Goal: Transaction & Acquisition: Download file/media

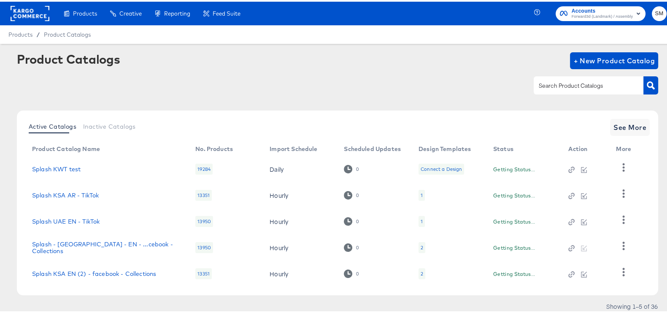
click at [406, 162] on td "0" at bounding box center [374, 168] width 75 height 26
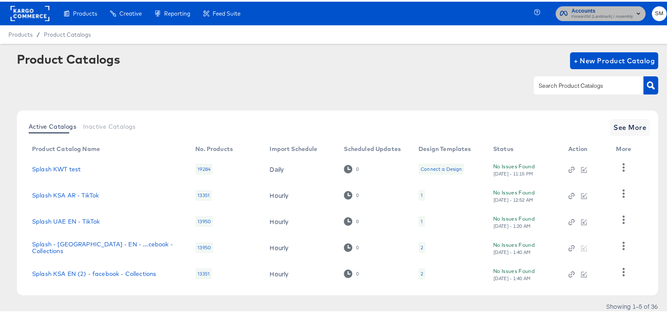
click at [583, 11] on span "Accounts" at bounding box center [602, 9] width 61 height 9
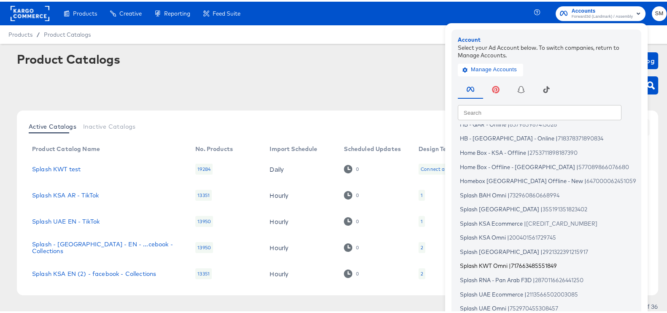
scroll to position [27, 0]
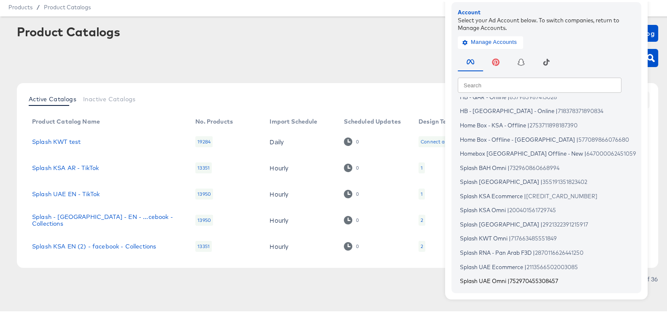
click at [475, 284] on li "Splash UAE Omni | 752970455308457" at bounding box center [549, 280] width 182 height 12
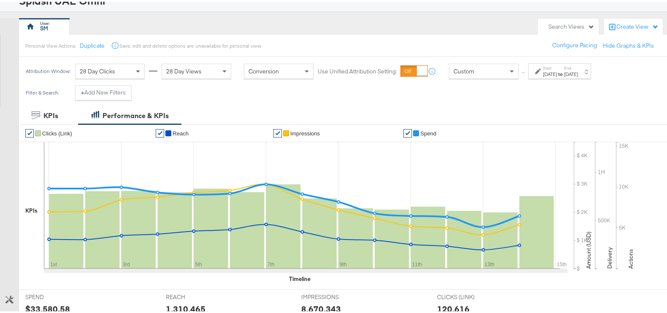
scroll to position [61, 0]
click at [593, 60] on div "Attribution Window: 28 Day Clicks 28 Day Views Conversion Use Unified Attributi…" at bounding box center [310, 70] width 583 height 28
click at [578, 70] on div "[DATE]" at bounding box center [571, 73] width 14 height 7
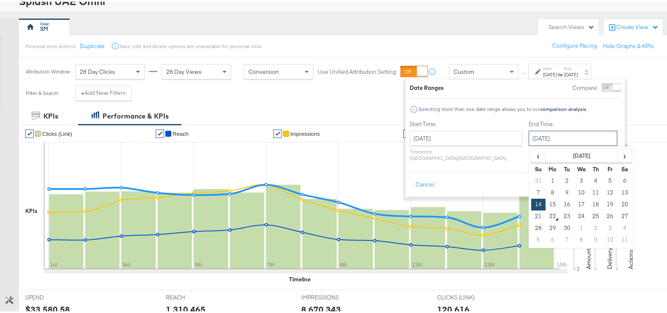
click at [534, 138] on input "[DATE]" at bounding box center [573, 136] width 89 height 15
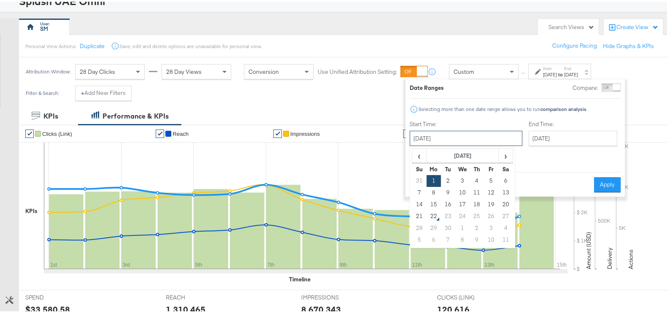
click at [462, 141] on input "September 1st 2025" at bounding box center [466, 136] width 113 height 15
click at [488, 131] on input "September 1st 2025" at bounding box center [466, 136] width 113 height 15
click at [485, 203] on td "19" at bounding box center [491, 203] width 14 height 12
type input "[DATE]"
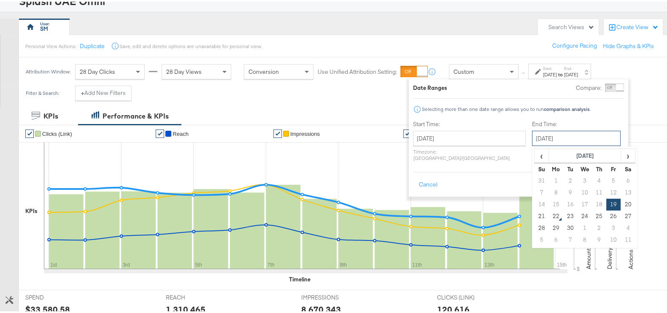
click at [536, 138] on input "September 19th 2025" at bounding box center [576, 136] width 89 height 15
click at [535, 212] on td "21" at bounding box center [542, 215] width 14 height 12
type input "September 21st 2025"
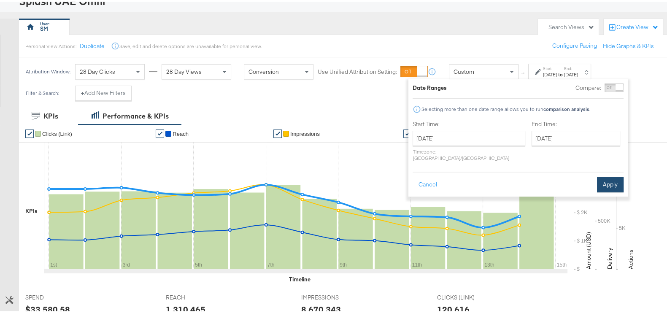
click at [611, 176] on button "Apply" at bounding box center [610, 183] width 27 height 15
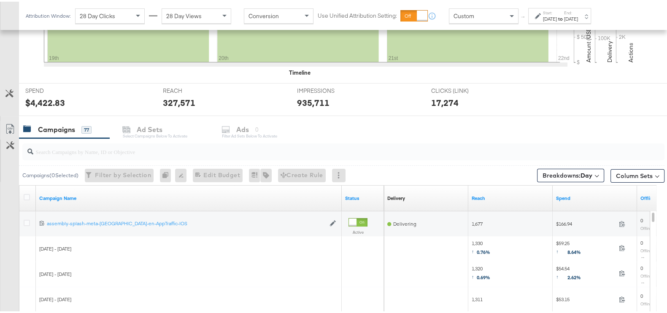
scroll to position [270, 0]
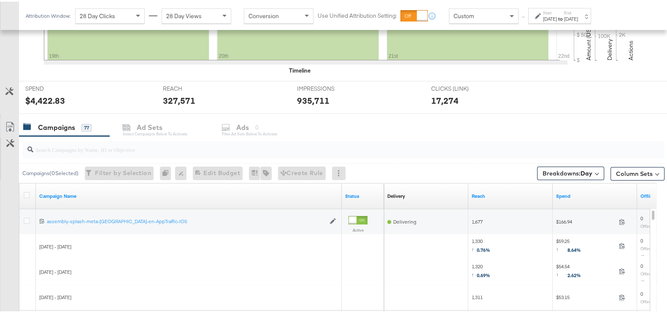
drag, startPoint x: 27, startPoint y: 197, endPoint x: 22, endPoint y: 186, distance: 11.9
click at [22, 186] on div at bounding box center [28, 194] width 16 height 25
drag, startPoint x: 22, startPoint y: 186, endPoint x: 25, endPoint y: 191, distance: 6.1
click at [25, 191] on div at bounding box center [28, 194] width 16 height 25
click at [25, 191] on icon at bounding box center [27, 193] width 6 height 6
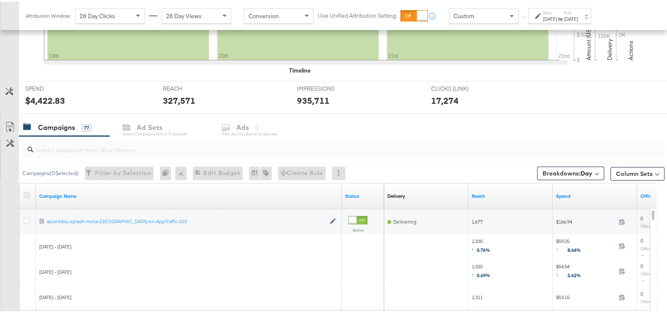
click at [0, 0] on input "checkbox" at bounding box center [0, 0] width 0 height 0
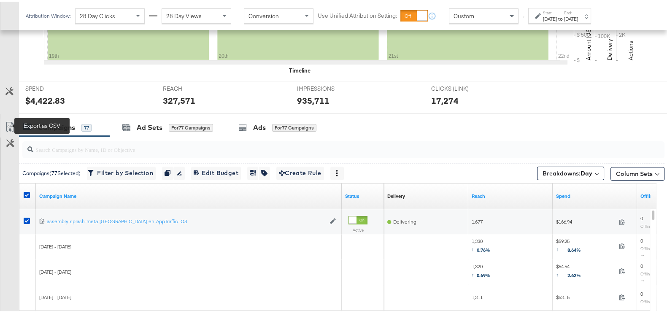
click at [8, 126] on icon at bounding box center [10, 125] width 10 height 10
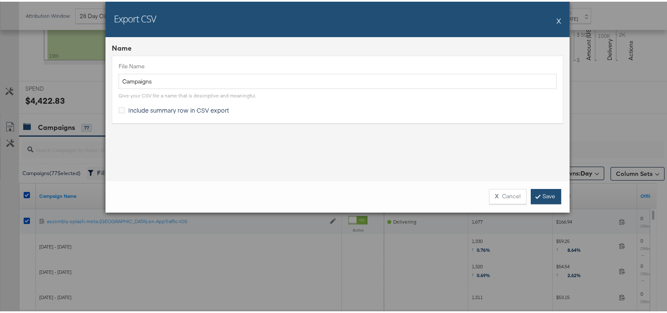
drag, startPoint x: 548, startPoint y: 185, endPoint x: 551, endPoint y: 190, distance: 5.3
click at [551, 190] on link "Save" at bounding box center [546, 194] width 30 height 15
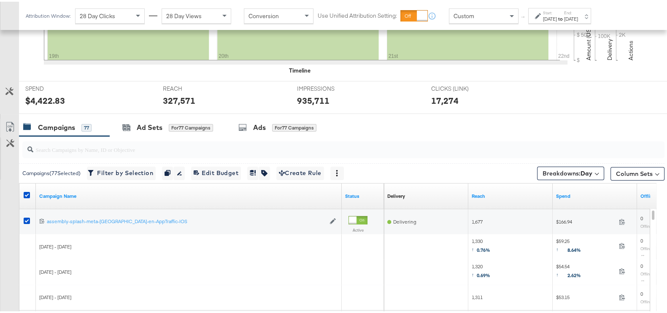
scroll to position [0, 0]
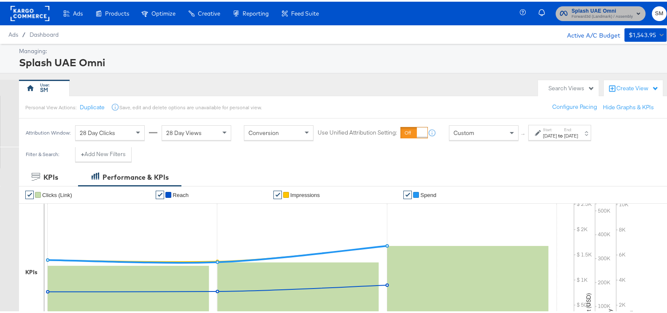
click at [582, 14] on span "Forward3d (Landmark) / Assembly" at bounding box center [602, 15] width 61 height 7
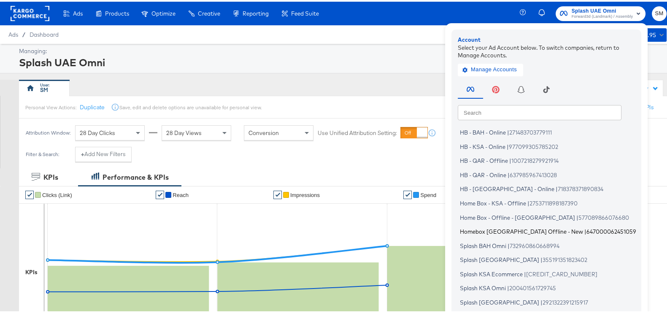
scroll to position [51, 0]
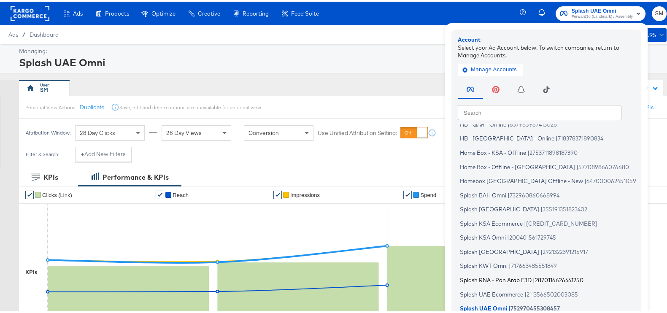
click at [487, 277] on span "Splash RNA - Pan Arab F3D" at bounding box center [496, 278] width 72 height 7
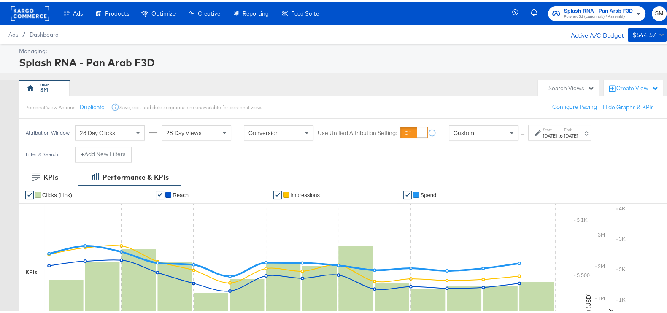
click at [578, 130] on label "End:" at bounding box center [571, 127] width 14 height 5
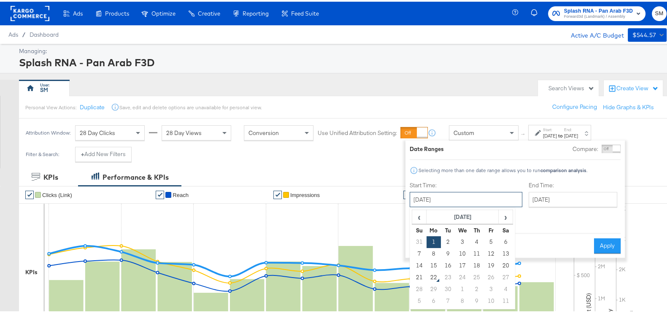
click at [460, 197] on input "September 1st 2025" at bounding box center [466, 197] width 113 height 15
click at [458, 254] on td "10" at bounding box center [463, 253] width 14 height 12
type input "September 10th 2025"
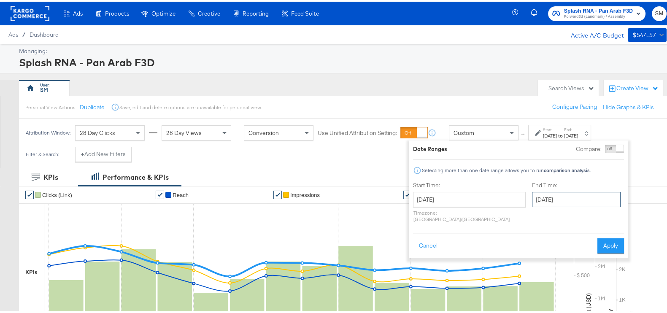
click at [532, 198] on input "September 14th 2025" at bounding box center [576, 197] width 89 height 15
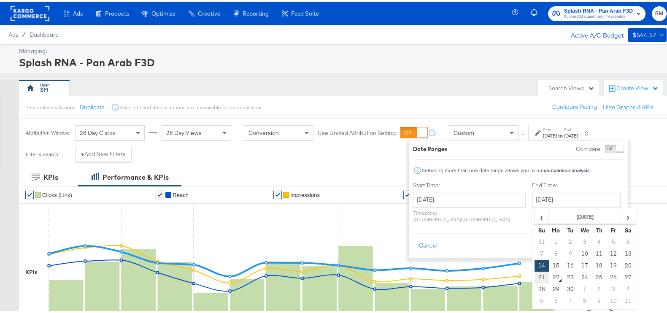
click at [535, 277] on td "21" at bounding box center [542, 276] width 14 height 12
type input "September 21st 2025"
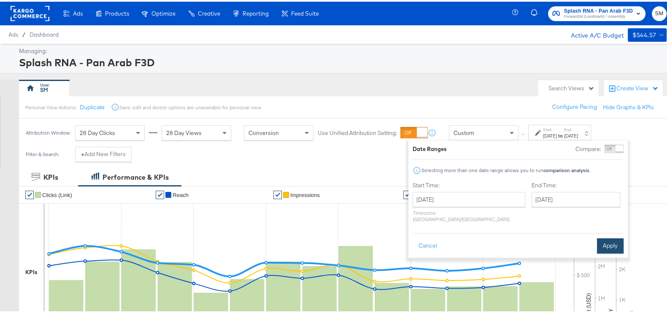
click at [610, 237] on button "Apply" at bounding box center [610, 244] width 27 height 15
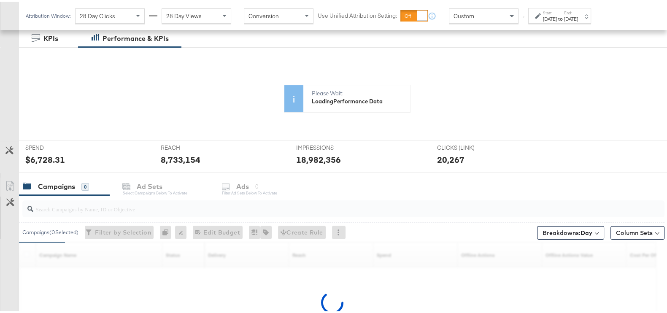
scroll to position [301, 0]
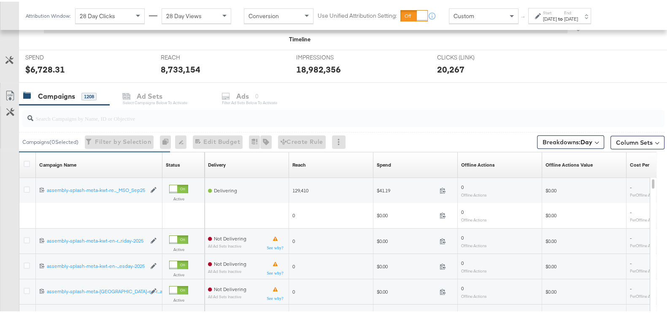
click at [24, 165] on div at bounding box center [28, 163] width 9 height 8
click at [26, 159] on icon at bounding box center [27, 162] width 6 height 6
click at [0, 0] on input "checkbox" at bounding box center [0, 0] width 0 height 0
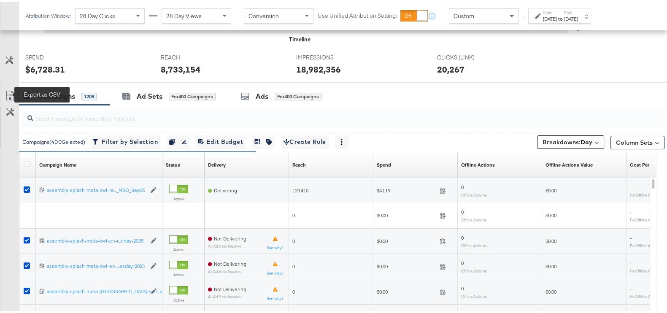
click at [11, 92] on icon at bounding box center [10, 94] width 10 height 10
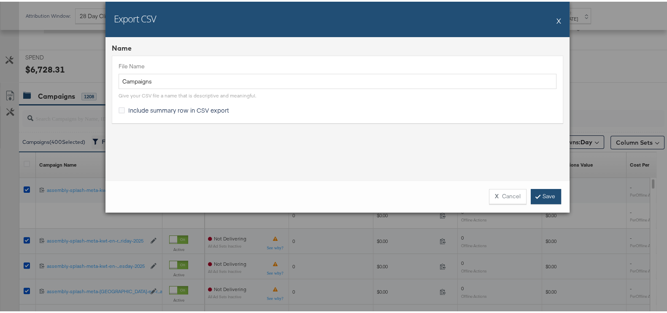
click at [532, 188] on link "Save" at bounding box center [546, 194] width 30 height 15
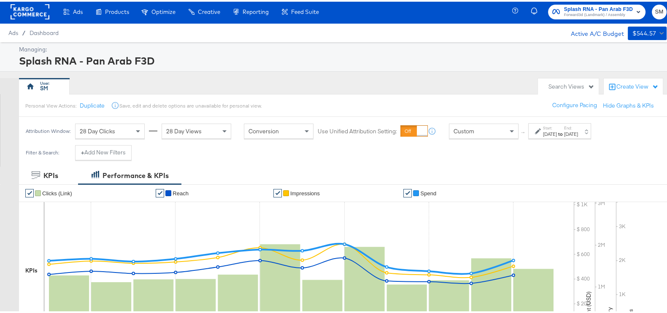
scroll to position [0, 0]
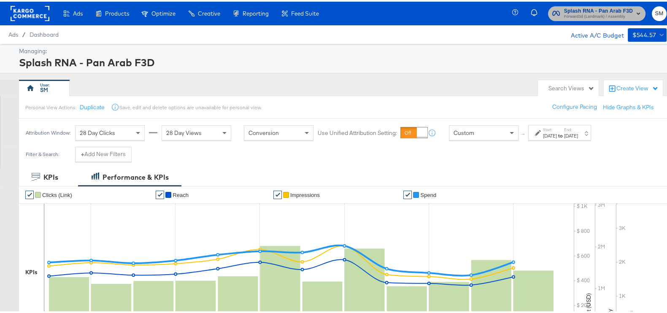
click at [591, 15] on span "Forward3d (Landmark) / Assembly" at bounding box center [598, 15] width 69 height 7
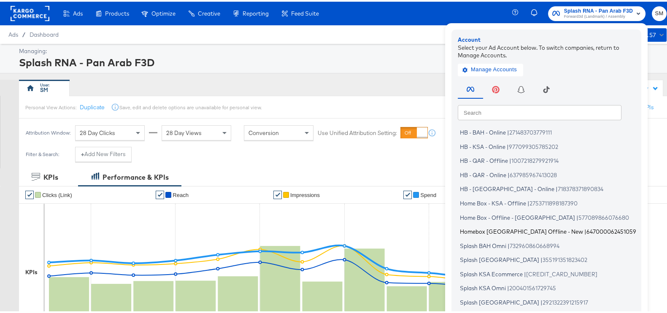
scroll to position [51, 0]
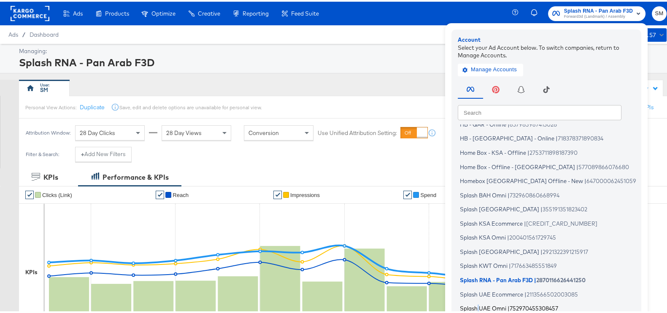
click at [471, 306] on li "Splash UAE Omni | 752970455308457" at bounding box center [549, 307] width 182 height 12
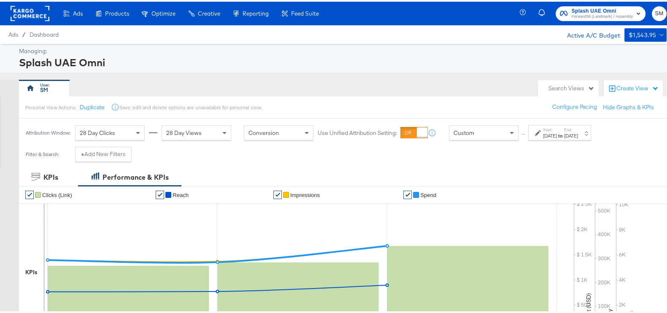
click at [560, 142] on div "Attribution Window: 28 Day Clicks 28 Day Views Conversion Use Unified Attributi…" at bounding box center [310, 131] width 583 height 28
click at [556, 131] on div "Sep 19th 2025" at bounding box center [550, 134] width 14 height 7
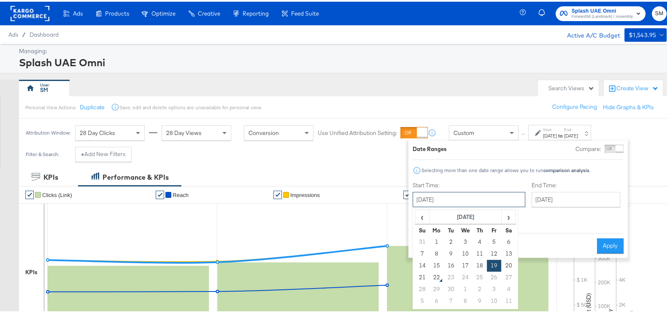
click at [480, 203] on input "September 19th 2025" at bounding box center [469, 197] width 113 height 15
click at [461, 250] on td "10" at bounding box center [465, 253] width 14 height 12
type input "September 10th 2025"
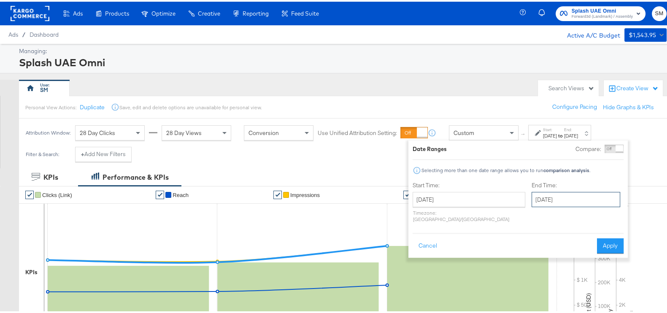
click at [538, 203] on input "September 21st 2025" at bounding box center [576, 197] width 89 height 15
click at [620, 239] on button "Apply" at bounding box center [610, 244] width 27 height 15
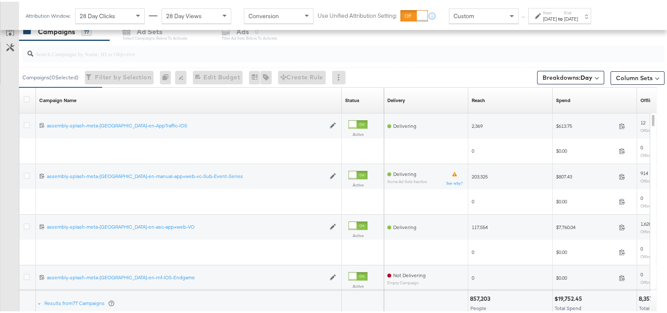
scroll to position [323, 0]
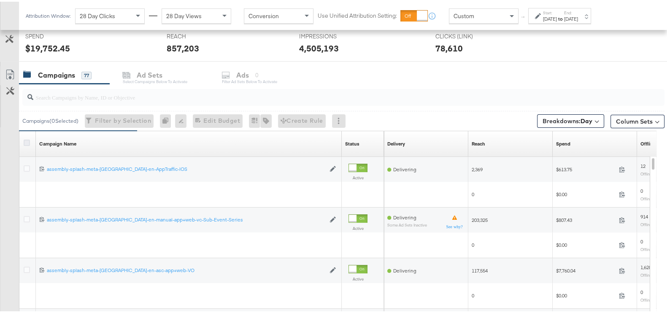
click at [28, 140] on icon at bounding box center [27, 141] width 6 height 6
click at [0, 0] on input "checkbox" at bounding box center [0, 0] width 0 height 0
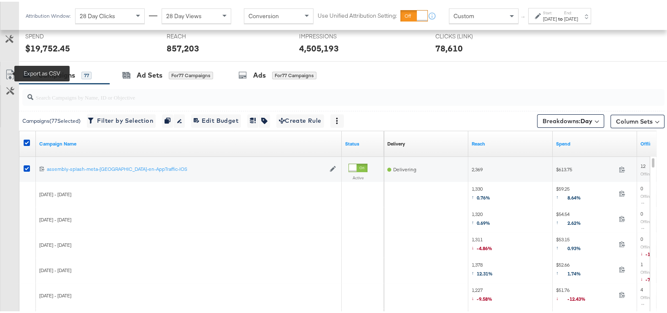
click at [11, 70] on icon at bounding box center [10, 73] width 10 height 10
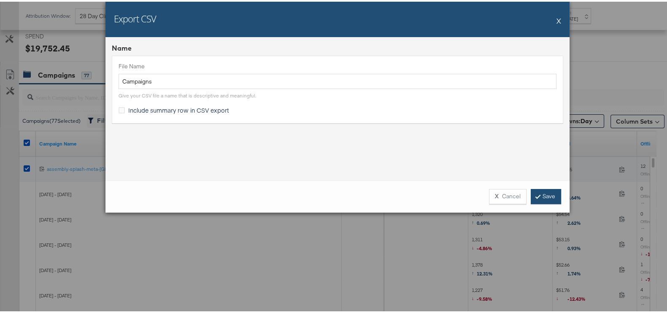
click at [556, 196] on link "Save" at bounding box center [546, 194] width 30 height 15
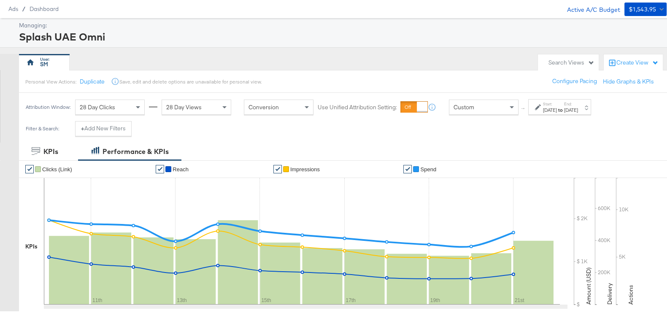
scroll to position [0, 0]
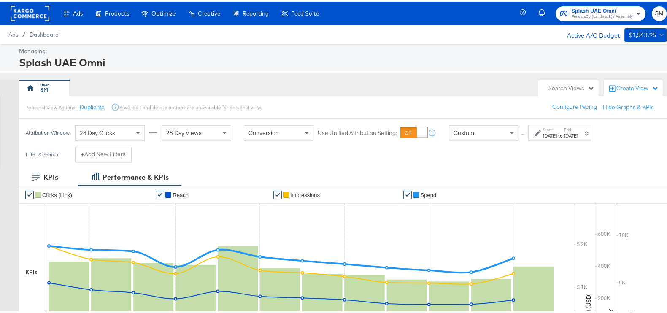
click at [586, 11] on span "Splash UAE Omni" at bounding box center [602, 9] width 61 height 9
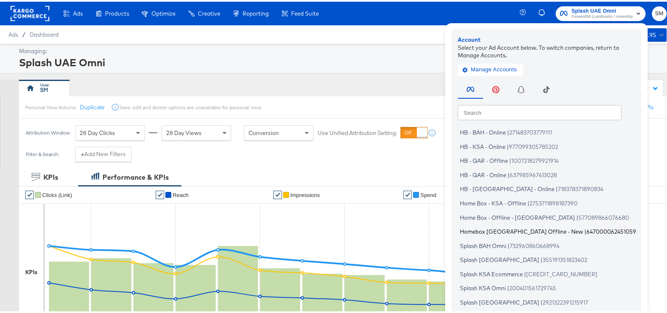
scroll to position [51, 0]
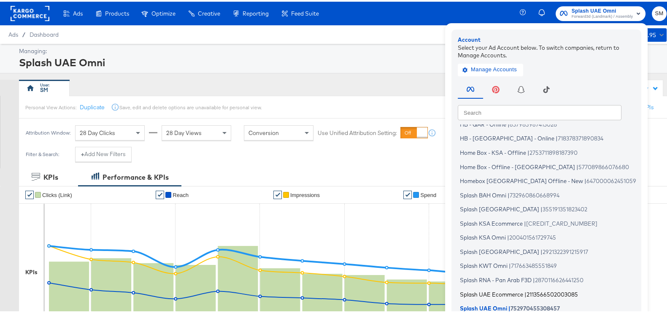
click at [475, 294] on span "Splash UAE Ecommerce" at bounding box center [491, 292] width 63 height 7
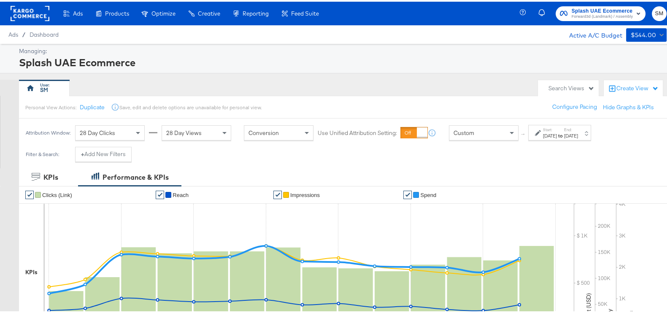
click at [557, 136] on div "[DATE]" at bounding box center [550, 134] width 14 height 7
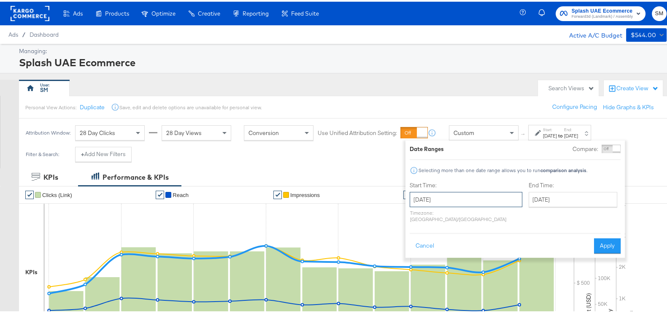
click at [494, 194] on input "[DATE]" at bounding box center [466, 197] width 113 height 15
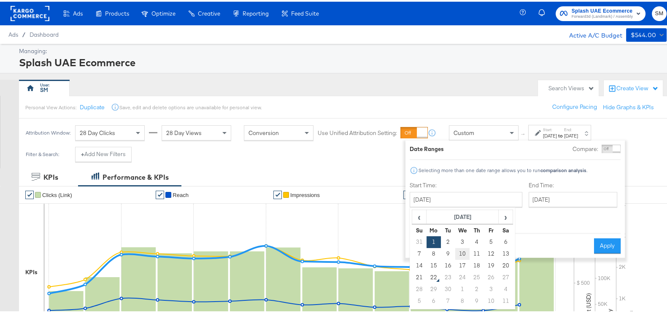
click at [457, 250] on td "10" at bounding box center [463, 253] width 14 height 12
type input "[DATE]"
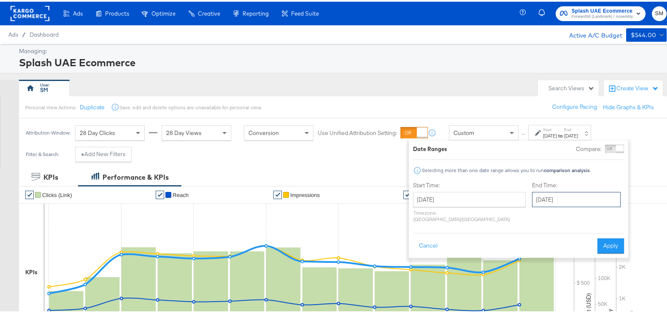
click at [532, 201] on input "[DATE]" at bounding box center [576, 197] width 89 height 15
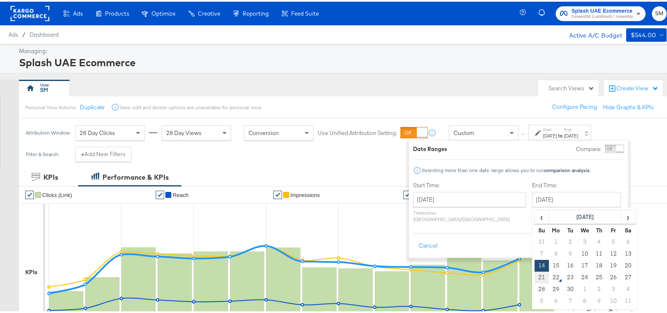
click at [535, 277] on td "21" at bounding box center [542, 276] width 14 height 12
type input "[DATE]"
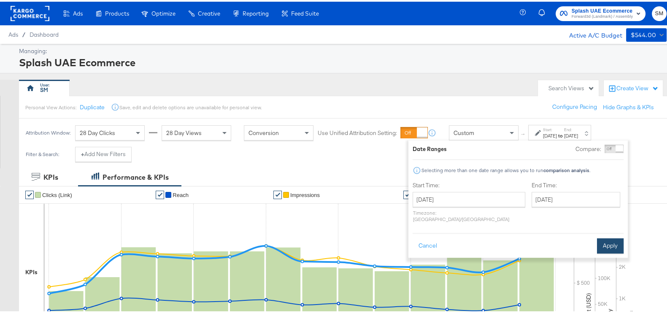
click at [615, 237] on button "Apply" at bounding box center [610, 244] width 27 height 15
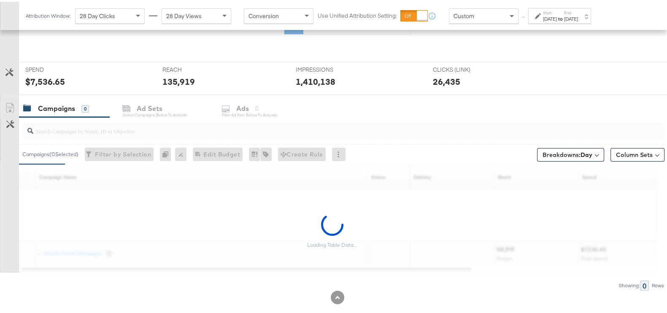
scroll to position [301, 0]
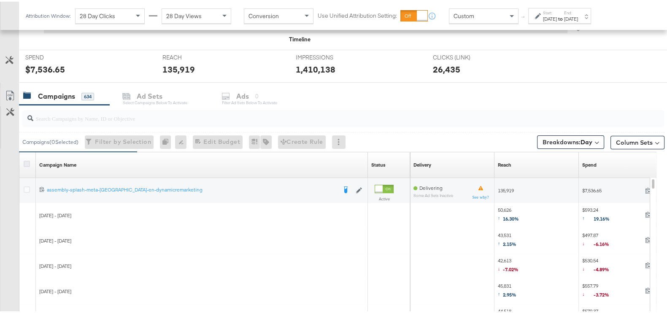
click at [29, 159] on icon at bounding box center [27, 162] width 6 height 6
click at [0, 0] on input "checkbox" at bounding box center [0, 0] width 0 height 0
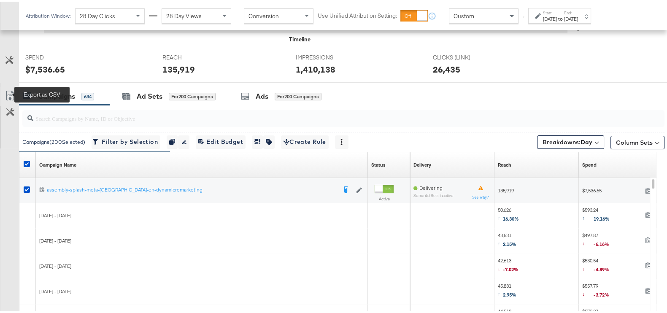
click at [11, 91] on icon at bounding box center [10, 94] width 10 height 10
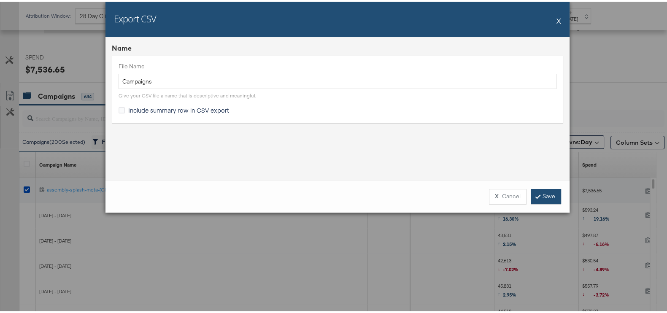
click at [549, 190] on link "Save" at bounding box center [546, 194] width 30 height 15
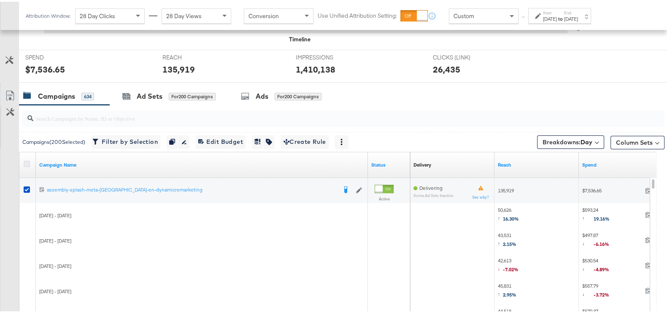
click at [25, 160] on icon at bounding box center [27, 162] width 6 height 6
click at [0, 0] on input "checkbox" at bounding box center [0, 0] width 0 height 0
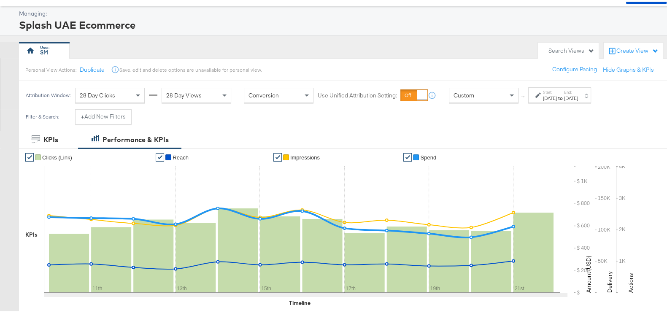
scroll to position [0, 0]
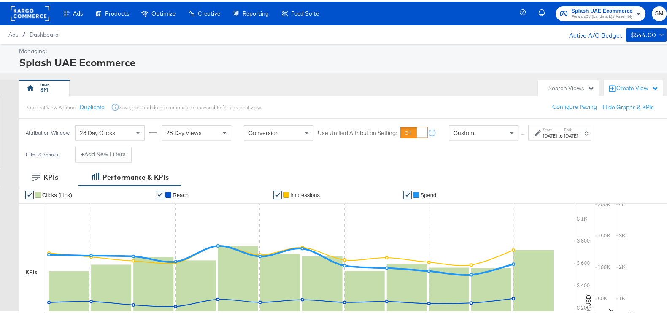
click at [572, 16] on span "Forward3d (Landmark) / Assembly" at bounding box center [602, 15] width 61 height 7
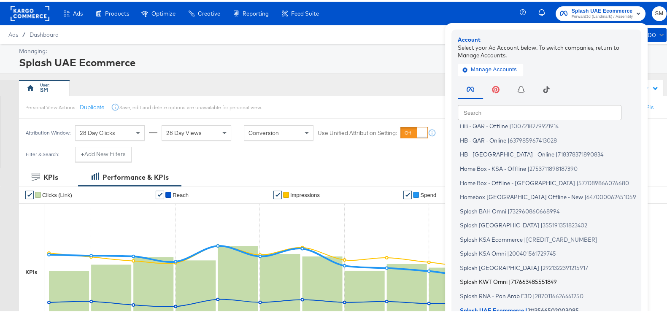
scroll to position [51, 0]
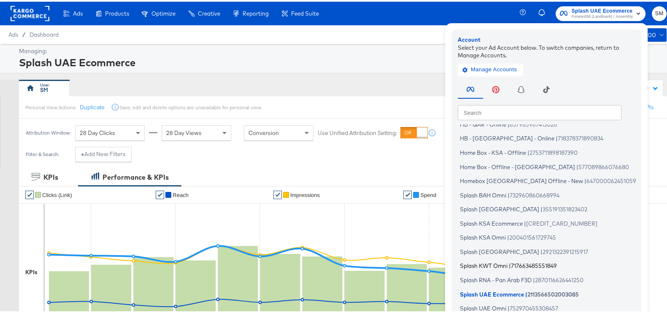
click at [492, 264] on span "Splash KWT Omni" at bounding box center [484, 264] width 48 height 7
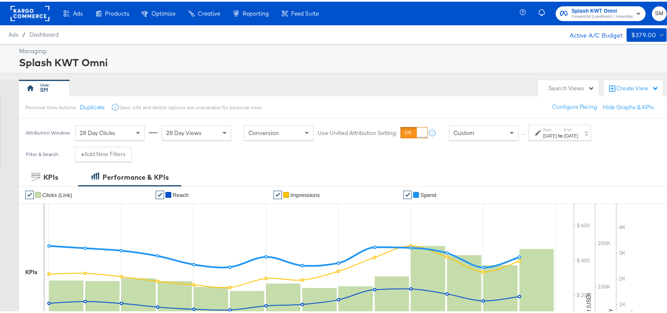
click at [578, 129] on label "End:" at bounding box center [571, 127] width 14 height 5
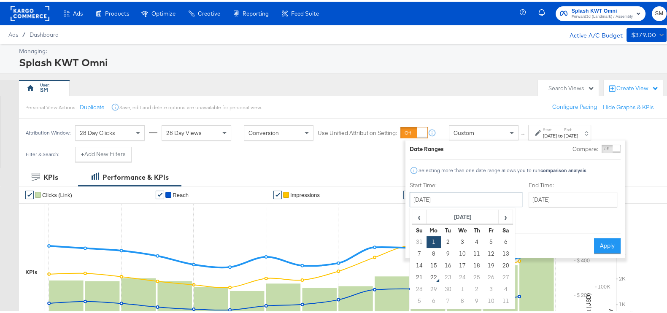
click at [458, 198] on input "[DATE]" at bounding box center [466, 197] width 113 height 15
click at [467, 253] on td "10" at bounding box center [463, 253] width 14 height 12
type input "[DATE]"
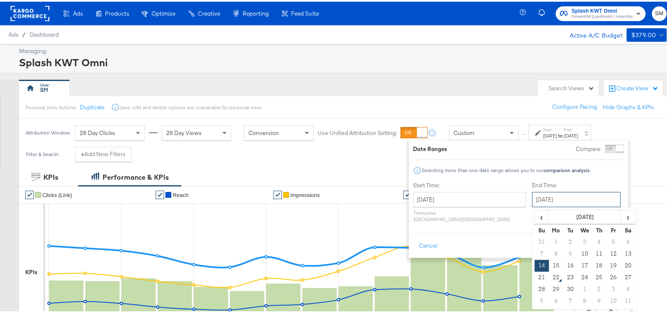
click at [567, 196] on input "[DATE]" at bounding box center [576, 197] width 89 height 15
click at [535, 279] on td "21" at bounding box center [542, 276] width 14 height 12
type input "[DATE]"
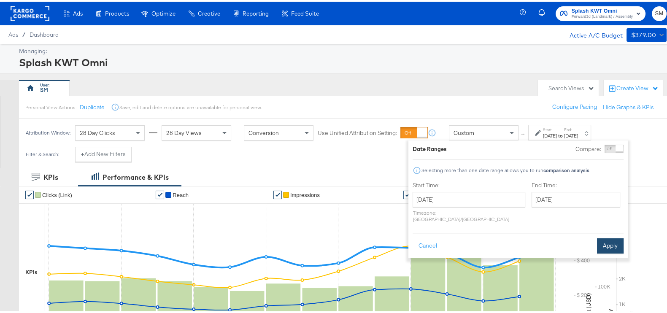
click at [613, 237] on button "Apply" at bounding box center [610, 244] width 27 height 15
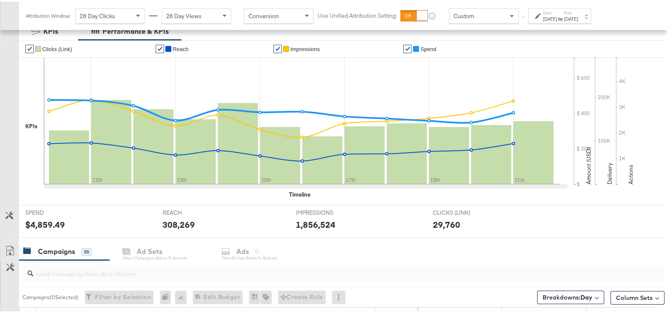
scroll to position [264, 0]
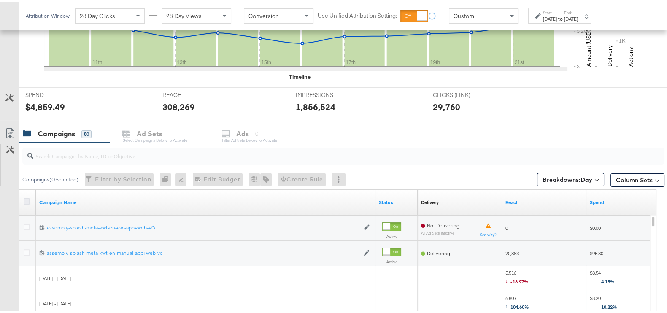
click at [24, 198] on icon at bounding box center [27, 200] width 6 height 6
click at [0, 0] on input "checkbox" at bounding box center [0, 0] width 0 height 0
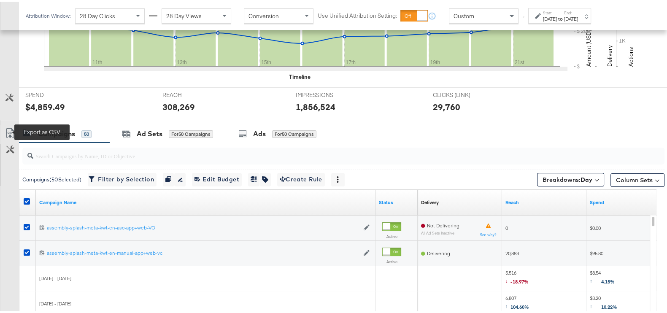
click at [9, 134] on icon at bounding box center [9, 133] width 5 height 6
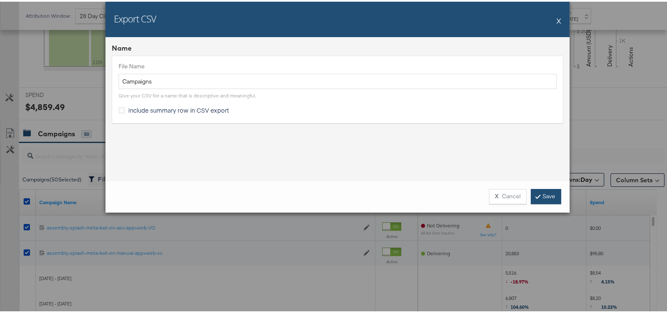
click at [538, 197] on link "Save" at bounding box center [546, 194] width 30 height 15
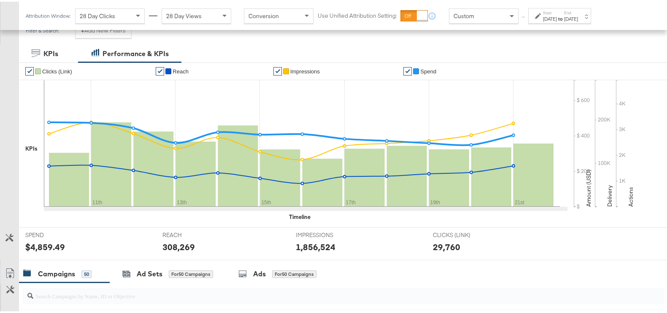
scroll to position [0, 0]
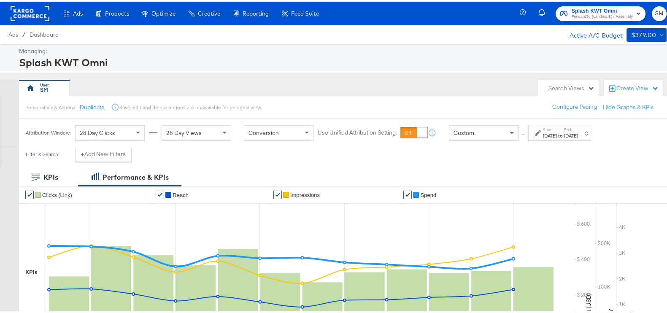
click at [577, 9] on span "Splash KWT Omni" at bounding box center [602, 9] width 61 height 9
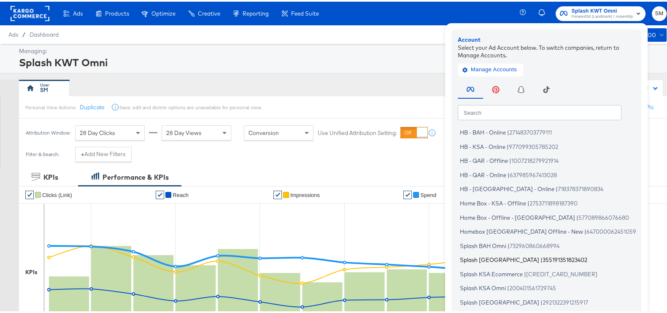
scroll to position [51, 0]
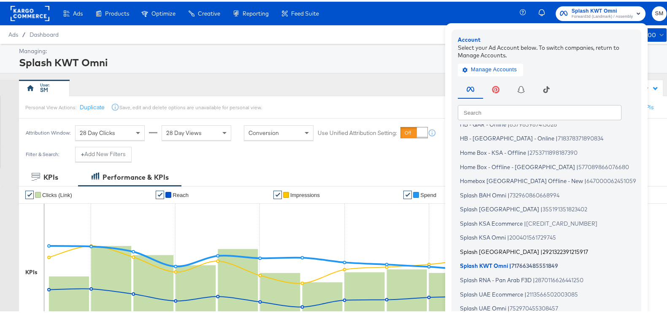
click at [486, 247] on span "Splash [GEOGRAPHIC_DATA]" at bounding box center [499, 250] width 79 height 7
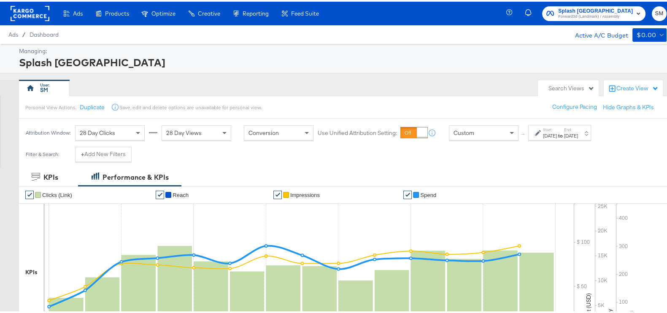
click at [572, 129] on div "Start: [DATE] to End: [DATE]" at bounding box center [560, 131] width 35 height 12
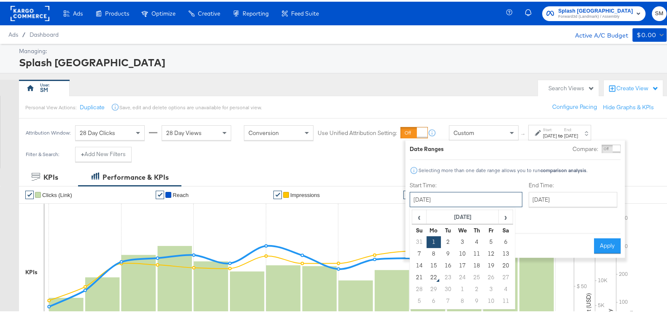
click at [439, 201] on input "[DATE]" at bounding box center [466, 197] width 113 height 15
click at [464, 250] on td "10" at bounding box center [463, 253] width 14 height 12
type input "[DATE]"
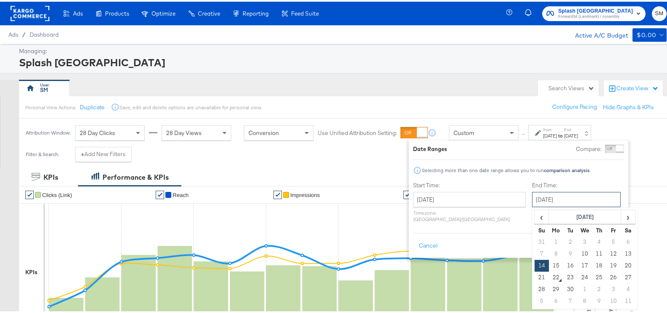
click at [533, 201] on input "[DATE]" at bounding box center [576, 197] width 89 height 15
click at [535, 277] on td "21" at bounding box center [542, 276] width 14 height 12
type input "[DATE]"
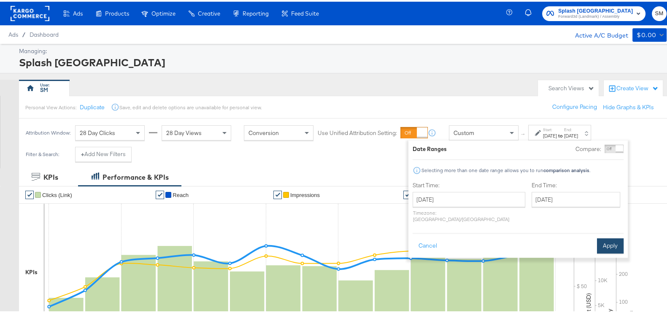
click at [621, 237] on button "Apply" at bounding box center [610, 244] width 27 height 15
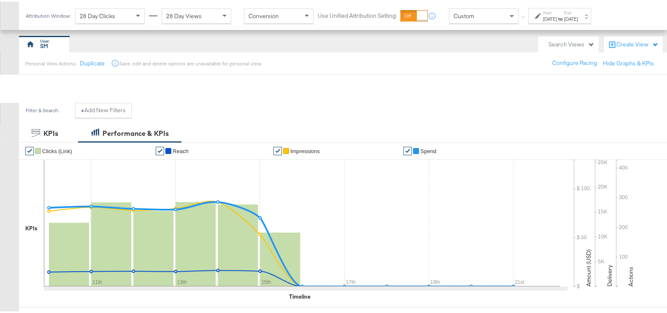
scroll to position [211, 0]
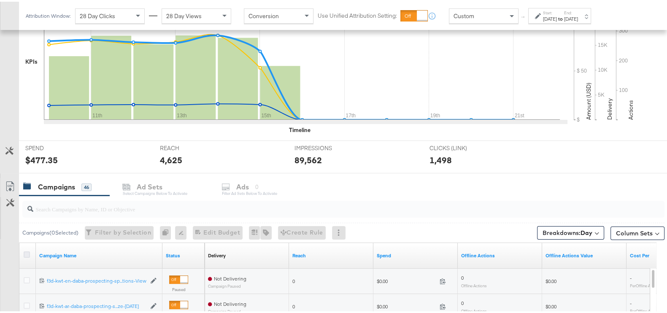
click at [26, 253] on icon at bounding box center [27, 253] width 6 height 6
click at [0, 0] on input "checkbox" at bounding box center [0, 0] width 0 height 0
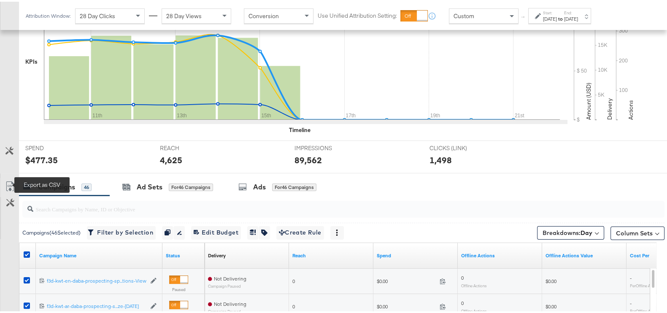
click at [8, 180] on icon at bounding box center [10, 185] width 10 height 10
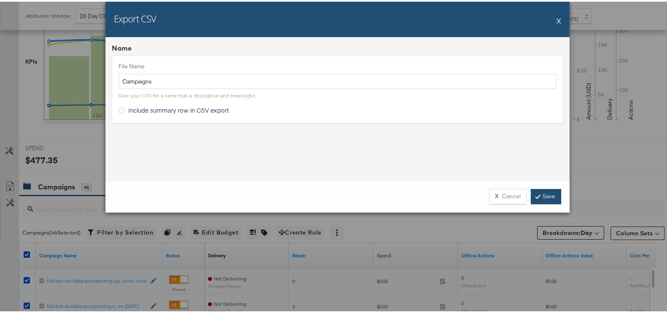
click at [545, 191] on link "Save" at bounding box center [546, 194] width 30 height 15
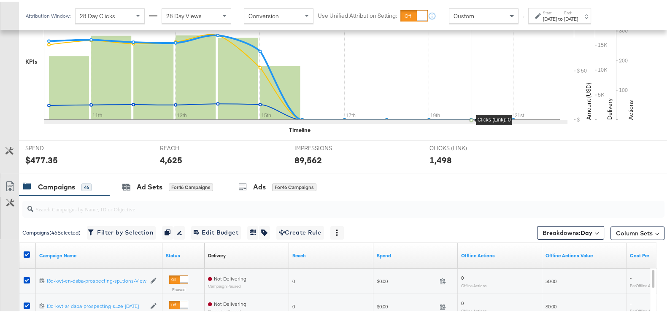
scroll to position [0, 0]
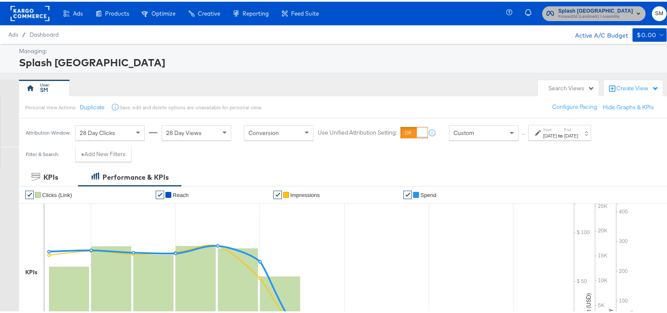
click at [604, 16] on span "Forward3d (Landmark) / Assembly" at bounding box center [596, 15] width 75 height 7
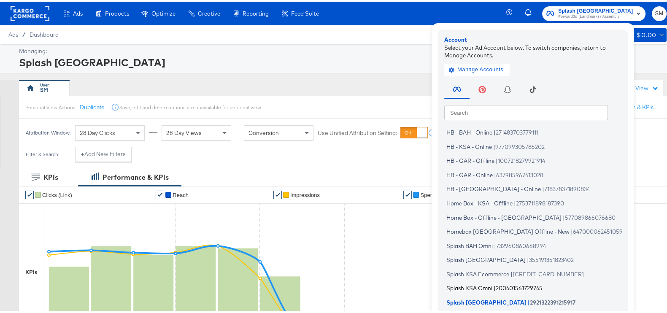
click at [486, 286] on span "Splash KSA Omni" at bounding box center [470, 286] width 46 height 7
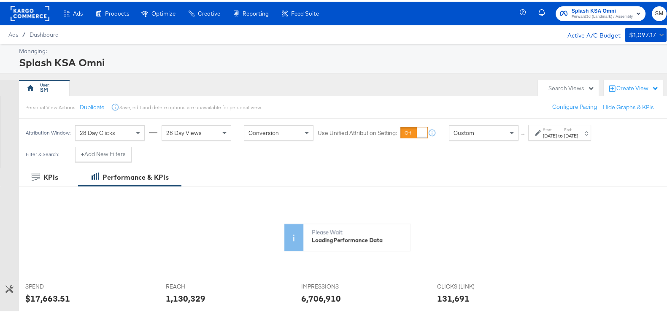
click at [564, 131] on strong "to" at bounding box center [560, 134] width 7 height 6
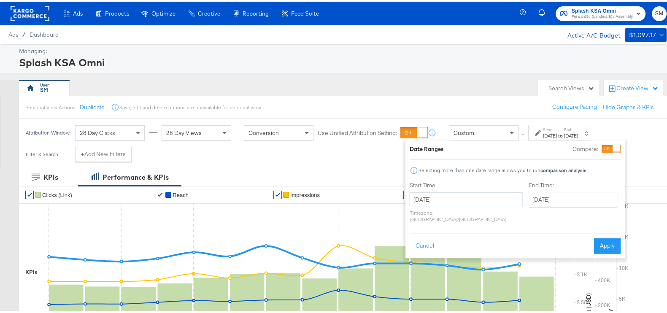
click at [456, 201] on input "[DATE]" at bounding box center [466, 197] width 113 height 15
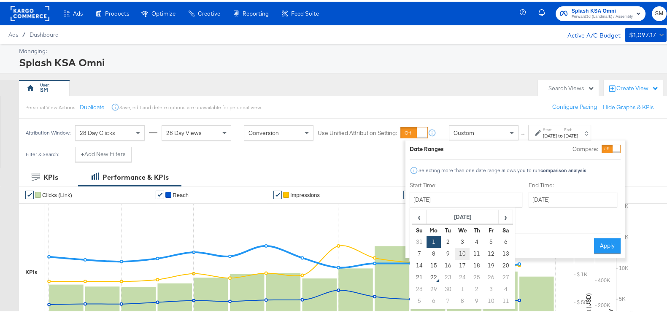
click at [463, 257] on td "10" at bounding box center [463, 253] width 14 height 12
type input "[DATE]"
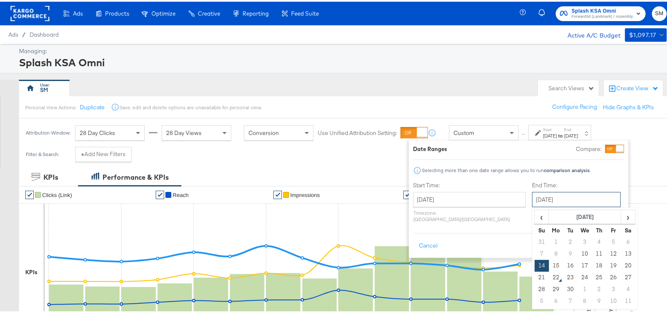
click at [532, 194] on input "[DATE]" at bounding box center [576, 197] width 89 height 15
click at [535, 277] on td "21" at bounding box center [542, 276] width 14 height 12
type input "[DATE]"
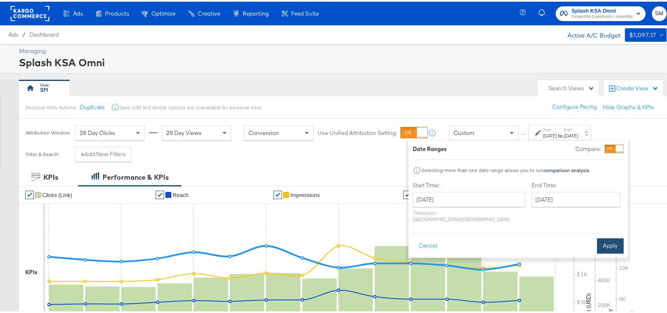
click at [614, 237] on button "Apply" at bounding box center [610, 244] width 27 height 15
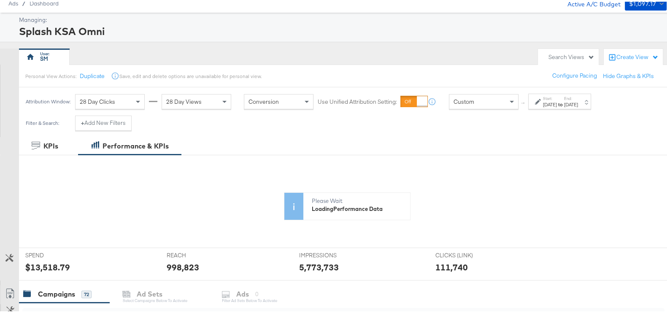
scroll to position [211, 0]
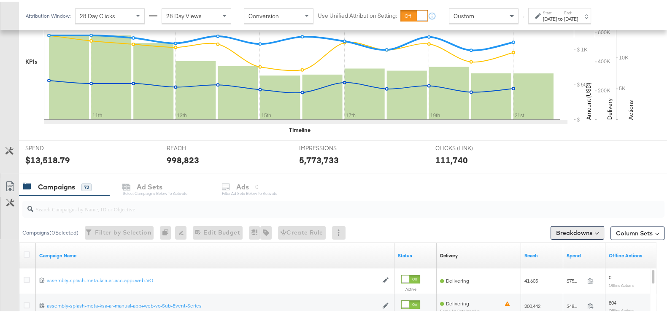
click at [569, 225] on button "Breakdowns" at bounding box center [578, 232] width 54 height 14
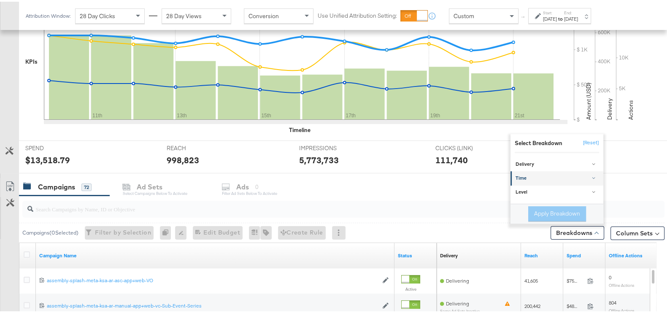
click at [538, 174] on div "Time" at bounding box center [558, 177] width 84 height 7
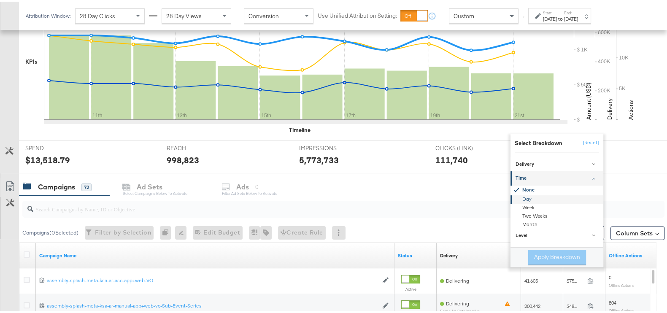
click at [528, 195] on div "Day" at bounding box center [558, 198] width 92 height 8
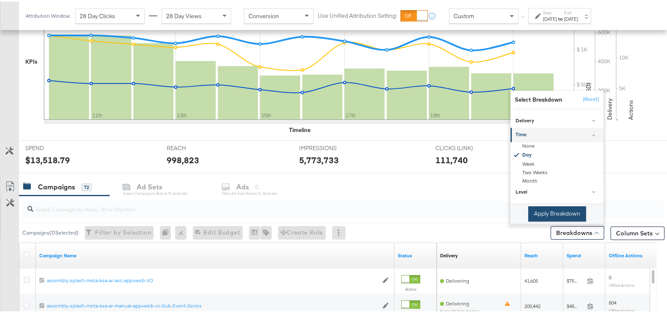
click at [537, 211] on button "Apply Breakdown" at bounding box center [558, 212] width 58 height 15
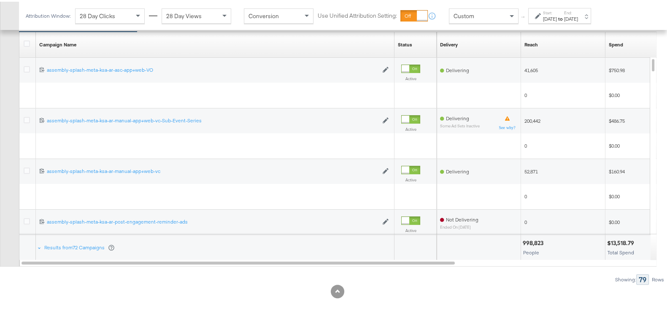
scroll to position [369, 0]
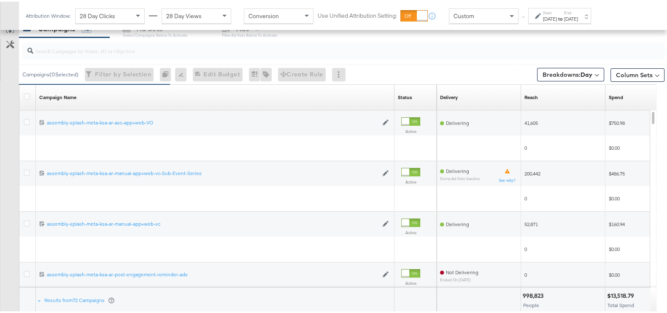
click at [24, 95] on icon at bounding box center [27, 95] width 6 height 6
click at [0, 0] on input "checkbox" at bounding box center [0, 0] width 0 height 0
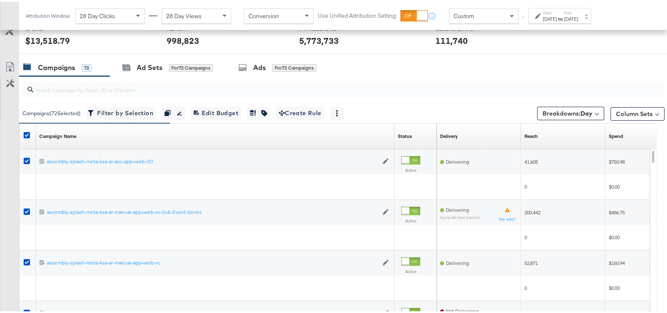
scroll to position [317, 0]
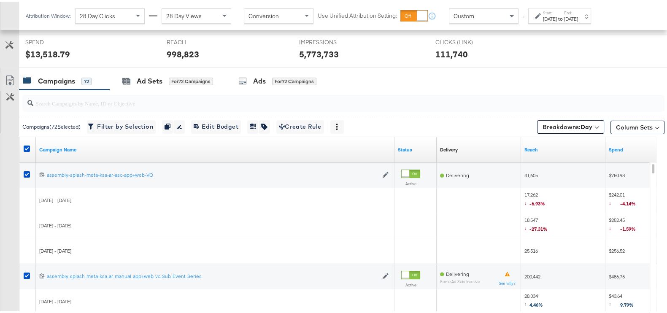
click at [4, 75] on link "Export as CSV" at bounding box center [9, 80] width 19 height 19
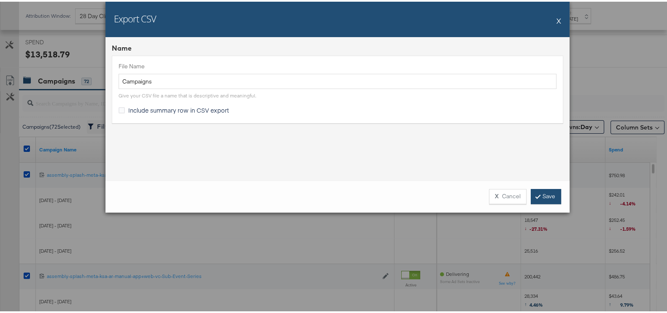
click at [541, 193] on link "Save" at bounding box center [546, 194] width 30 height 15
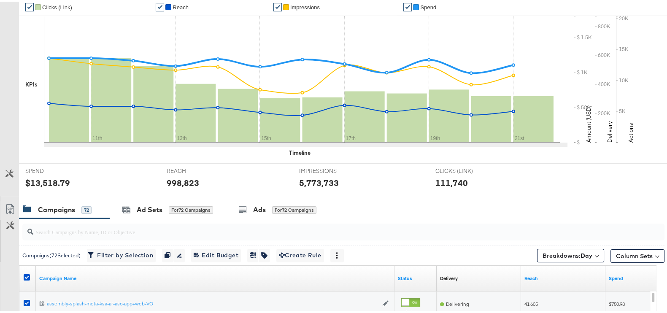
scroll to position [0, 0]
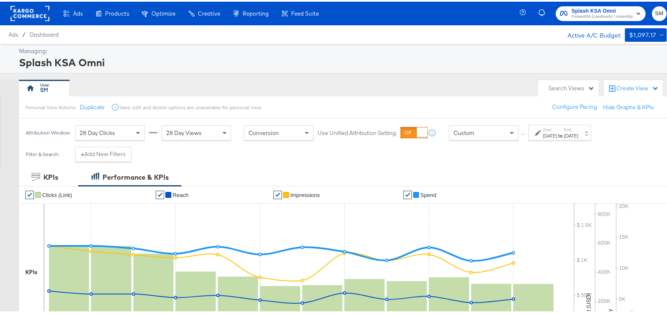
click at [572, 15] on span "Forward3d (Landmark) / Assembly" at bounding box center [602, 15] width 61 height 7
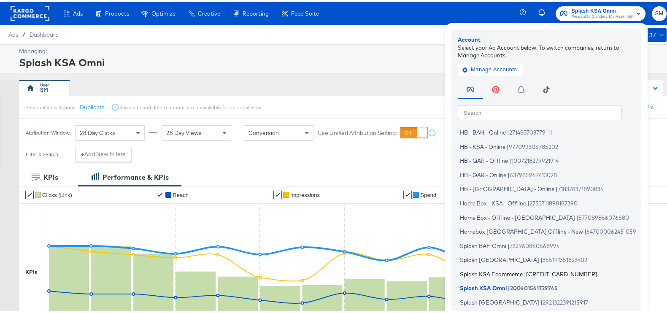
click at [477, 274] on span "Splash KSA Ecommerce" at bounding box center [491, 272] width 63 height 7
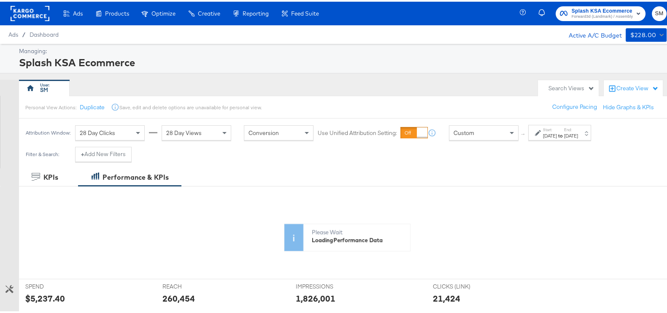
click at [551, 131] on div "[DATE]" at bounding box center [550, 134] width 14 height 7
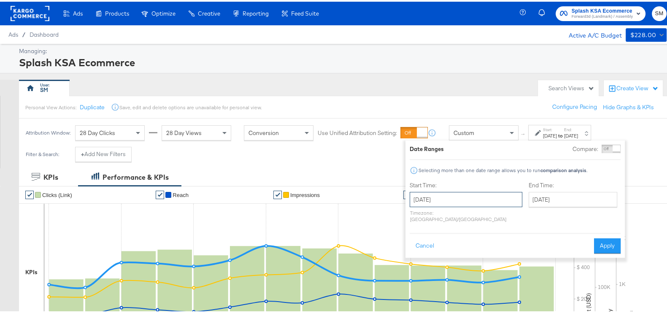
click at [445, 200] on input "[DATE]" at bounding box center [466, 197] width 113 height 15
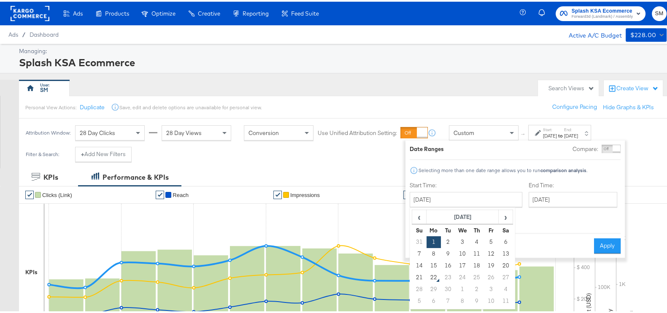
drag, startPoint x: 468, startPoint y: 250, endPoint x: 497, endPoint y: 218, distance: 43.0
click at [467, 250] on td "10" at bounding box center [463, 253] width 14 height 12
type input "[DATE]"
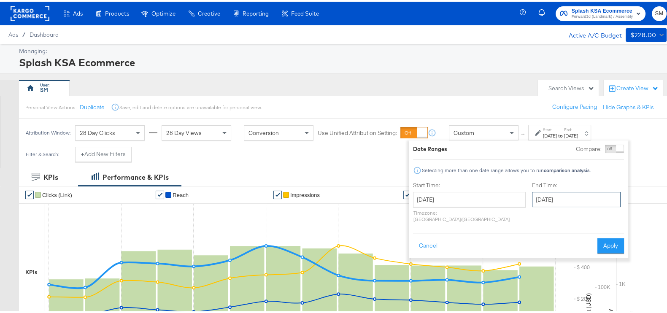
click at [532, 198] on input "[DATE]" at bounding box center [576, 197] width 89 height 15
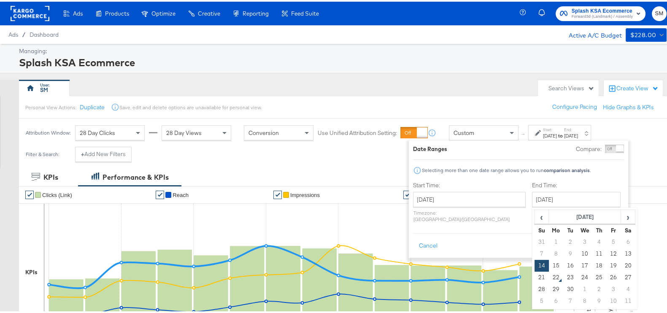
drag, startPoint x: 517, startPoint y: 274, endPoint x: 589, endPoint y: 237, distance: 81.0
click at [535, 273] on td "21" at bounding box center [542, 276] width 14 height 12
type input "[DATE]"
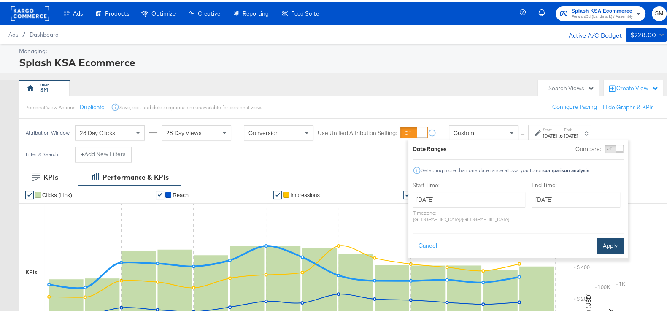
click at [600, 237] on button "Apply" at bounding box center [610, 244] width 27 height 15
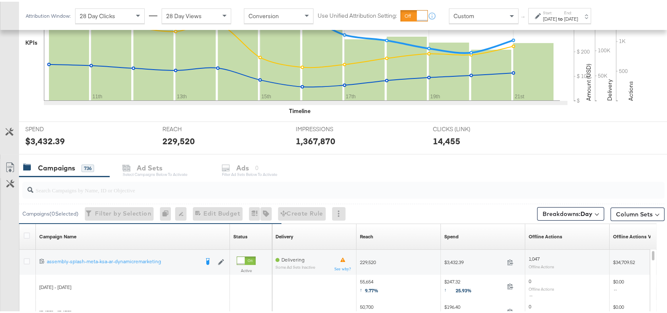
scroll to position [264, 0]
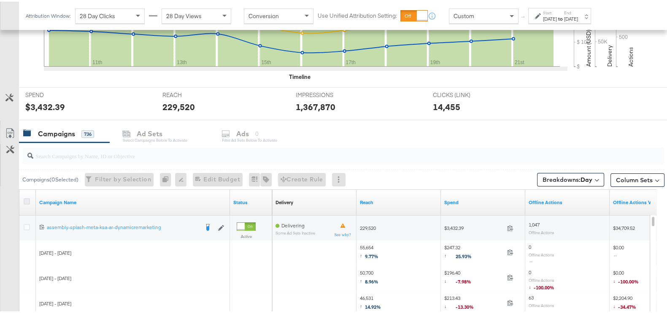
click at [27, 201] on icon at bounding box center [27, 200] width 6 height 6
click at [0, 0] on input "checkbox" at bounding box center [0, 0] width 0 height 0
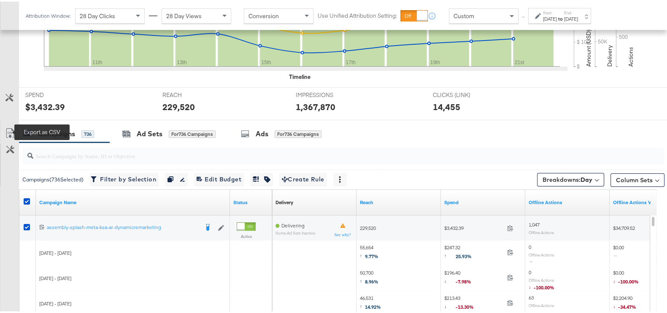
click at [11, 127] on icon at bounding box center [10, 132] width 10 height 10
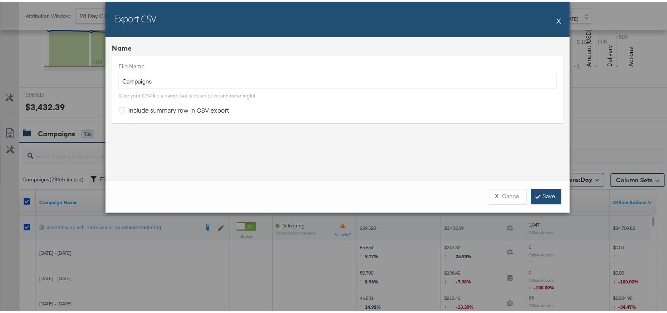
click at [534, 190] on link "Save" at bounding box center [546, 194] width 30 height 15
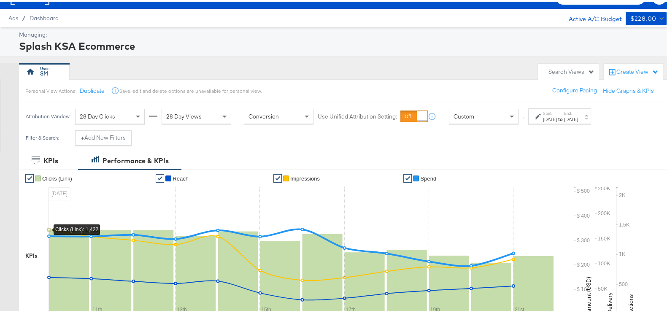
scroll to position [0, 0]
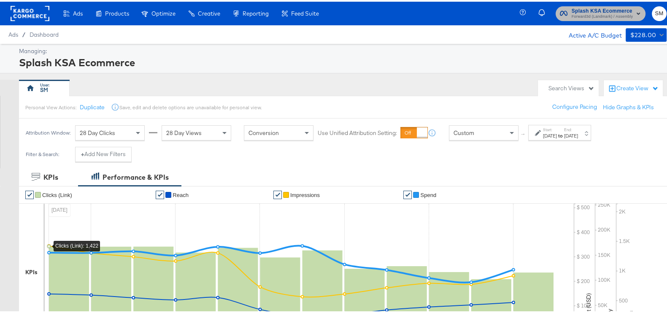
click at [578, 8] on span "Splash KSA Ecommerce" at bounding box center [602, 9] width 61 height 9
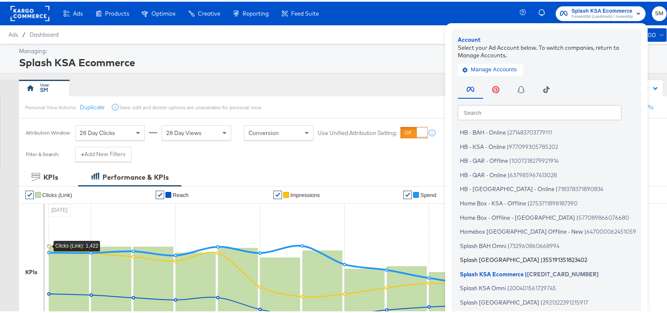
click at [474, 259] on span "Splash [GEOGRAPHIC_DATA]" at bounding box center [499, 258] width 79 height 7
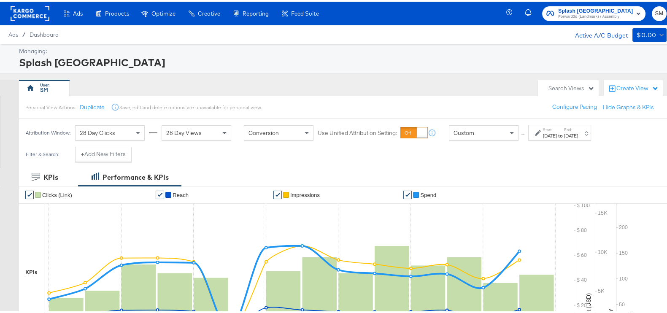
click at [557, 125] on label "Start:" at bounding box center [550, 127] width 14 height 5
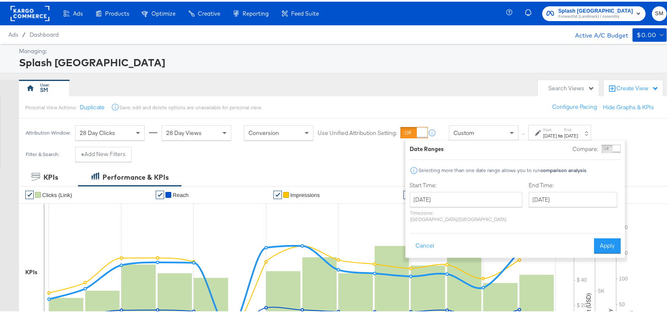
click at [465, 189] on div "Start Time: [DATE] ‹ [DATE] › Su Mo Tu We Th Fr Sa 31 1 2 3 4 5 6 7 8 9 10 11 1…" at bounding box center [466, 202] width 113 height 45
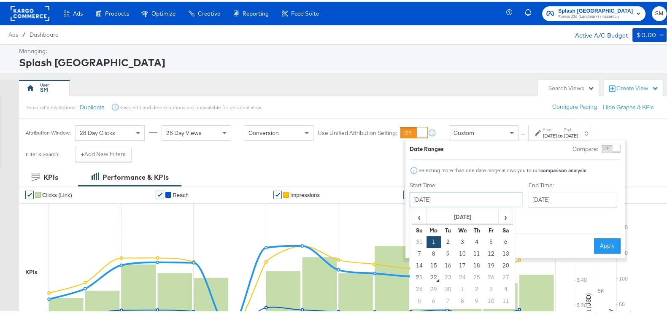
click at [469, 203] on input "[DATE]" at bounding box center [466, 197] width 113 height 15
drag, startPoint x: 464, startPoint y: 253, endPoint x: 499, endPoint y: 220, distance: 48.7
click at [463, 252] on td "10" at bounding box center [463, 253] width 14 height 12
type input "[DATE]"
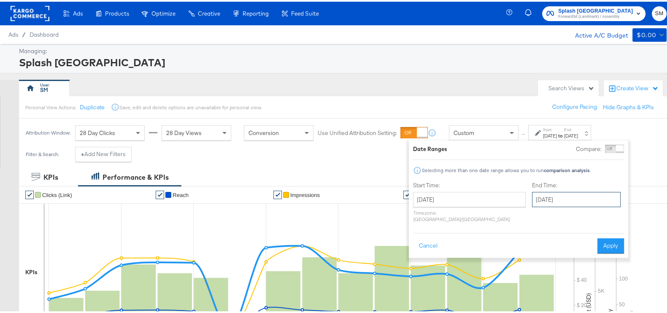
click at [543, 202] on input "[DATE]" at bounding box center [576, 197] width 89 height 15
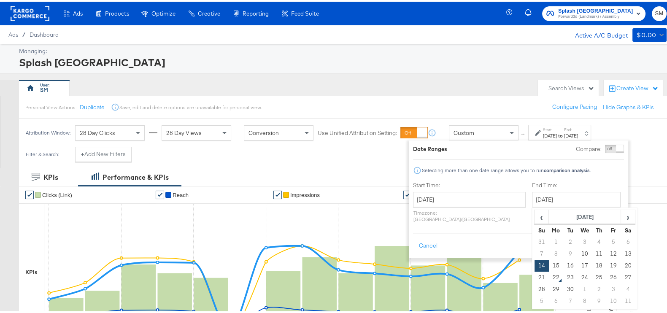
drag, startPoint x: 513, startPoint y: 279, endPoint x: 559, endPoint y: 260, distance: 49.6
click at [535, 279] on td "21" at bounding box center [542, 276] width 14 height 12
type input "[DATE]"
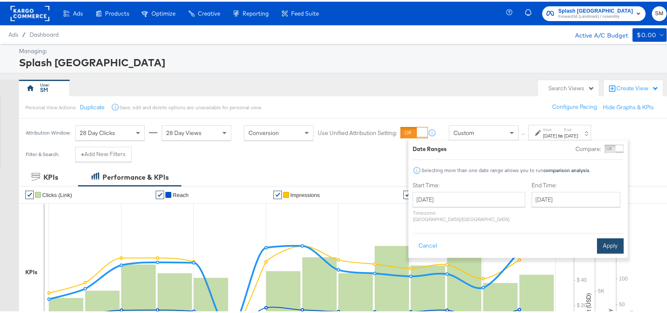
click at [610, 239] on button "Apply" at bounding box center [610, 244] width 27 height 15
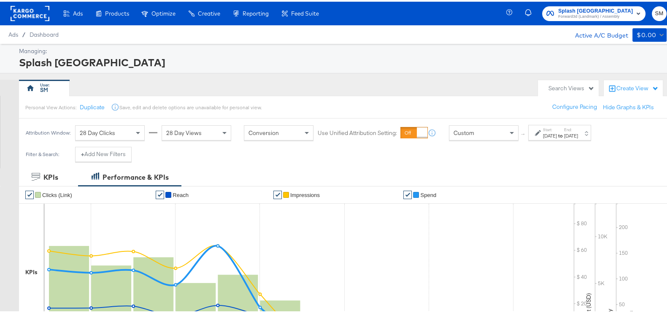
scroll to position [264, 0]
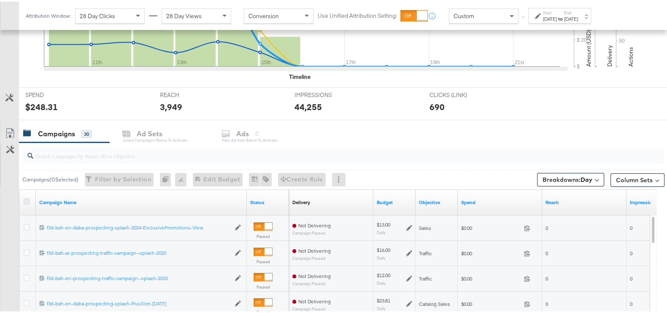
click at [27, 198] on icon at bounding box center [27, 200] width 6 height 6
click at [0, 0] on input "checkbox" at bounding box center [0, 0] width 0 height 0
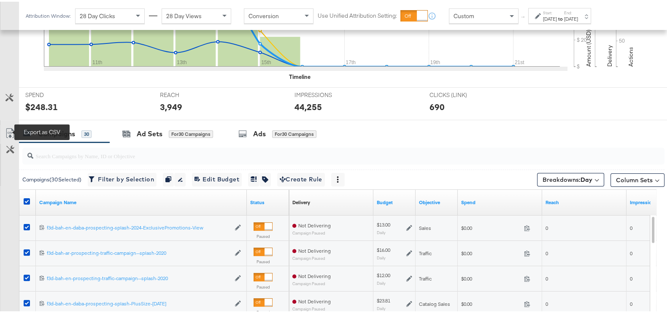
click at [13, 129] on icon at bounding box center [10, 132] width 10 height 10
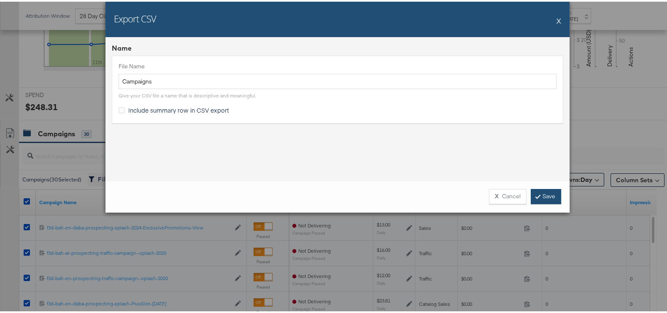
click at [533, 201] on link "Save" at bounding box center [546, 194] width 30 height 15
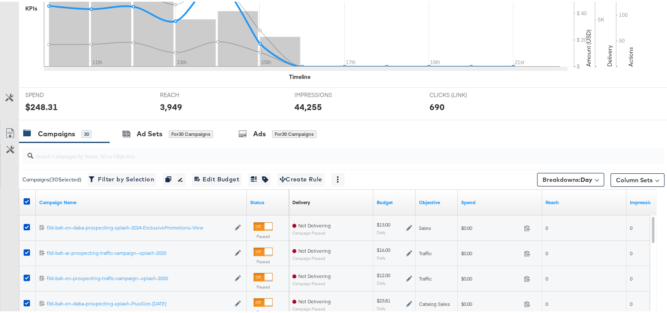
scroll to position [0, 0]
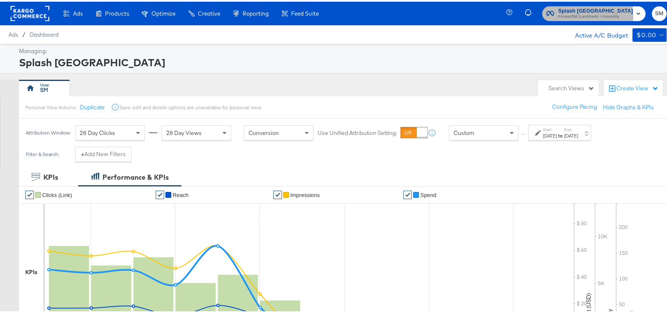
click at [587, 14] on span "Forward3d (Landmark) / Assembly" at bounding box center [596, 15] width 75 height 7
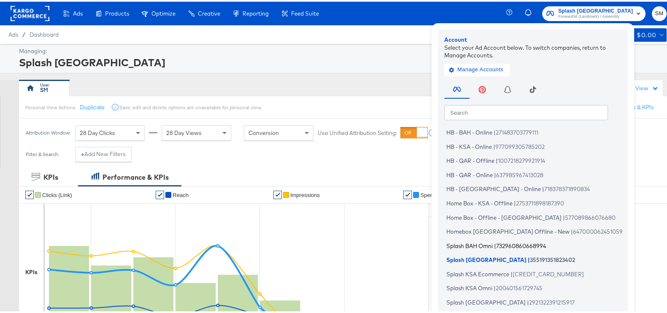
click at [478, 244] on span "Splash BAH Omni" at bounding box center [470, 244] width 46 height 7
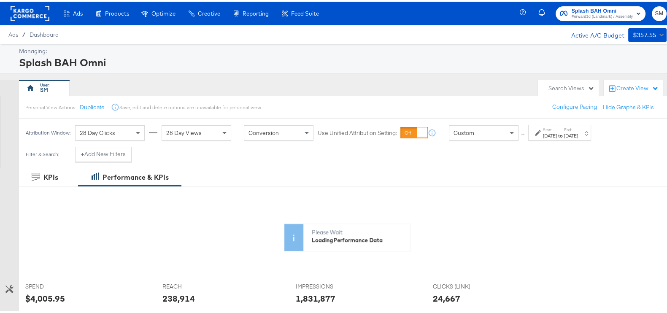
click at [550, 130] on label "Start:" at bounding box center [550, 127] width 14 height 5
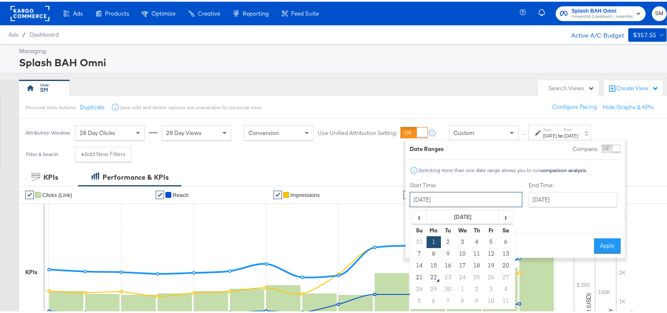
click at [464, 201] on input "[DATE]" at bounding box center [466, 197] width 113 height 15
click at [461, 253] on td "10" at bounding box center [463, 253] width 14 height 12
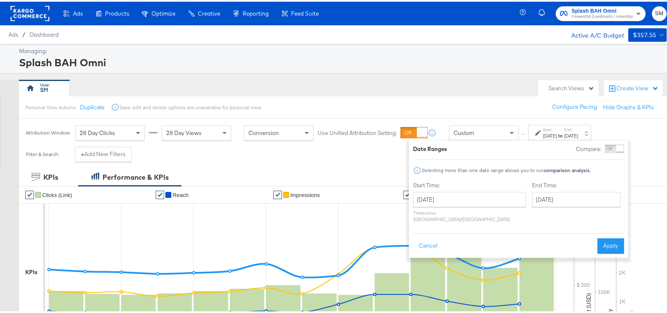
type input "[DATE]"
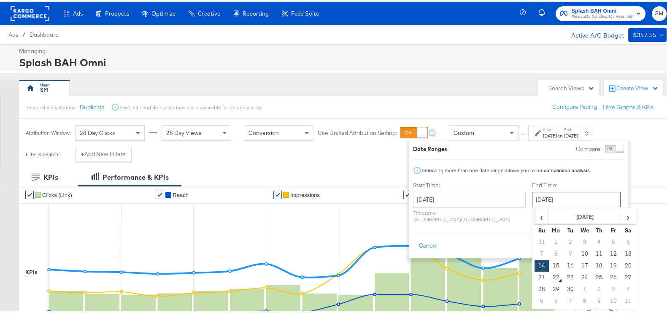
click at [532, 191] on input "[DATE]" at bounding box center [576, 197] width 89 height 15
click at [535, 274] on td "21" at bounding box center [542, 276] width 14 height 12
type input "[DATE]"
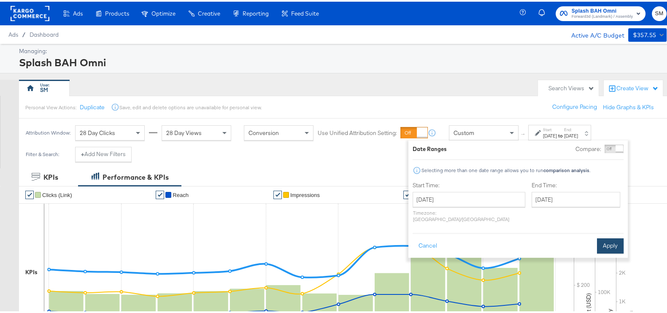
click at [602, 237] on button "Apply" at bounding box center [610, 244] width 27 height 15
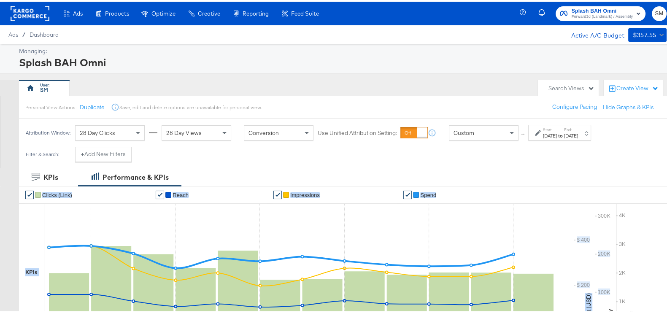
drag, startPoint x: 602, startPoint y: 236, endPoint x: 512, endPoint y: 180, distance: 105.9
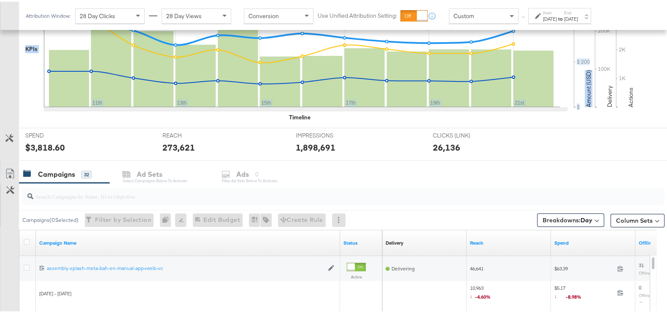
scroll to position [226, 0]
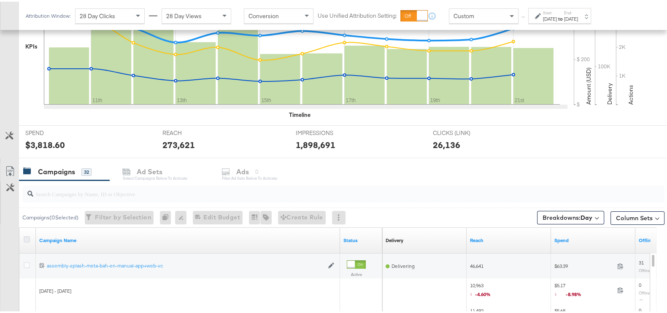
click at [30, 238] on icon at bounding box center [27, 238] width 6 height 6
click at [0, 0] on input "checkbox" at bounding box center [0, 0] width 0 height 0
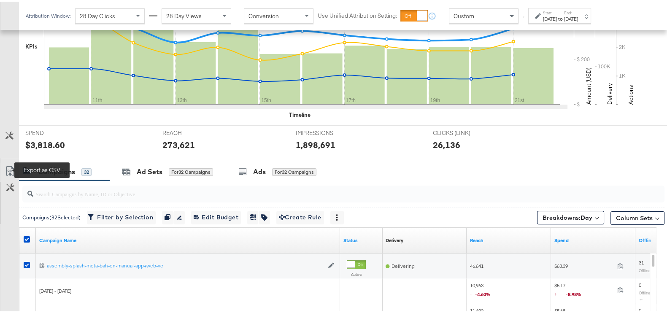
click at [6, 169] on icon at bounding box center [10, 170] width 10 height 10
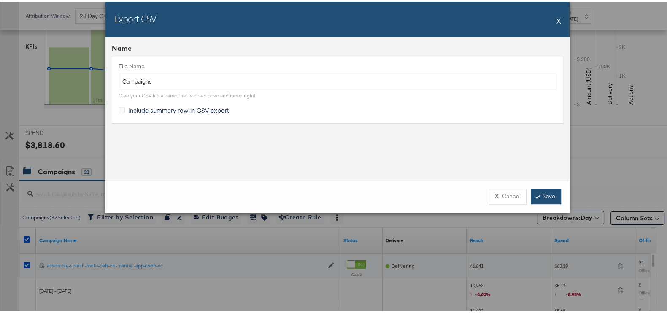
click at [548, 189] on link "Save" at bounding box center [546, 194] width 30 height 15
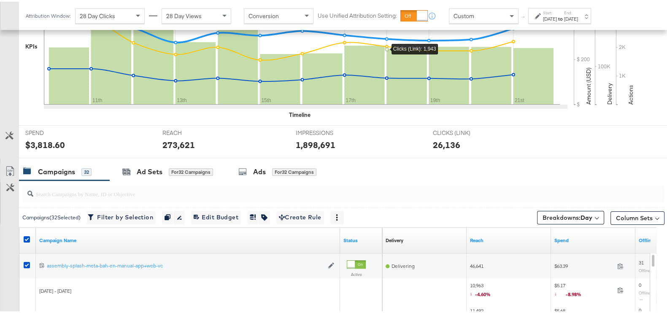
click at [382, 49] on rect at bounding box center [365, 73] width 40 height 59
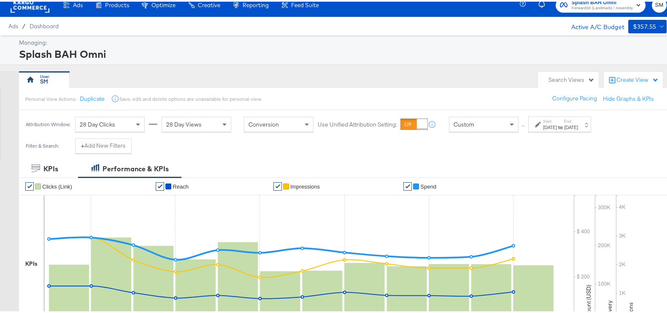
scroll to position [0, 0]
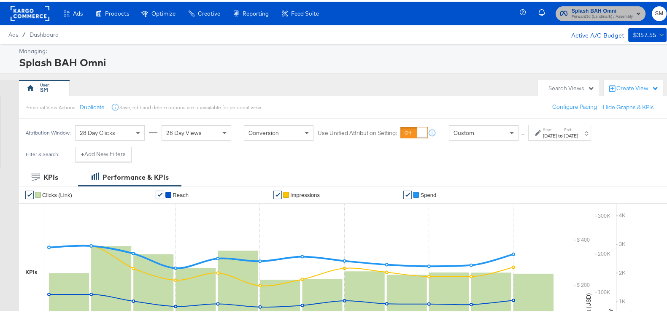
click at [591, 12] on span "Forward3d (Landmark) / Assembly" at bounding box center [602, 15] width 61 height 7
